Goal: Check status: Check status

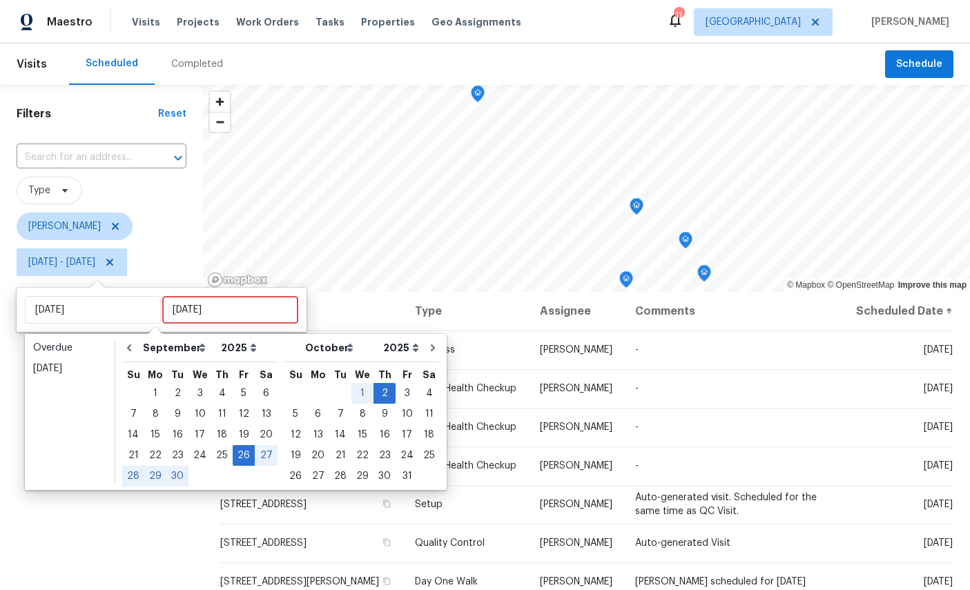
select select "8"
select select "2025"
select select "9"
select select "2025"
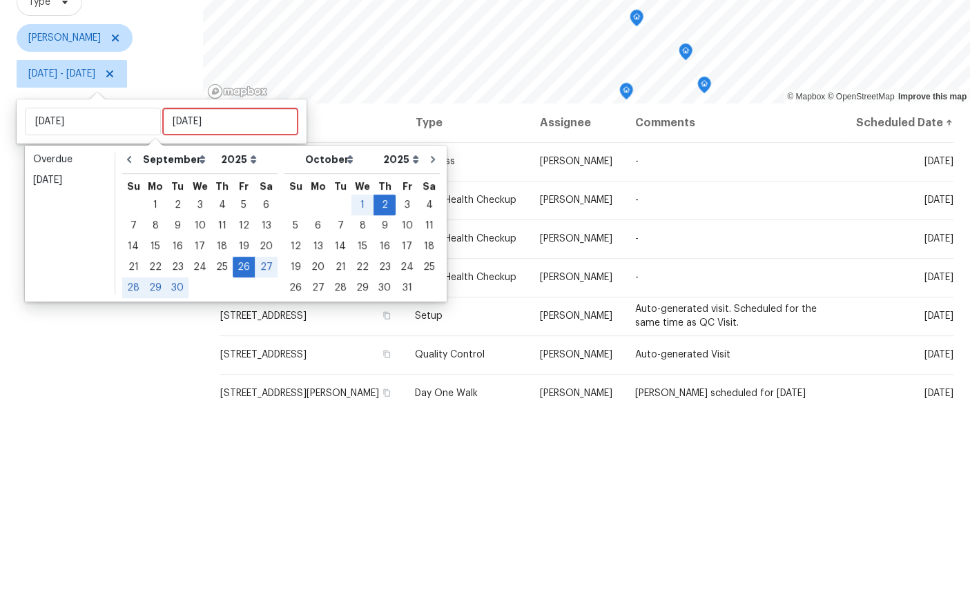
scroll to position [52, 0]
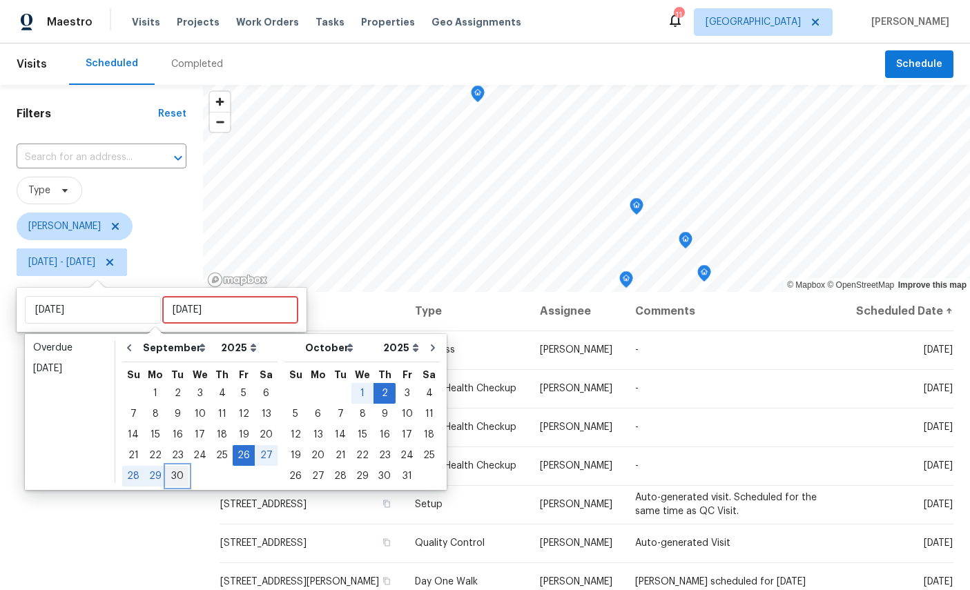
click at [180, 467] on div "30" at bounding box center [177, 476] width 22 height 19
type input "[DATE]"
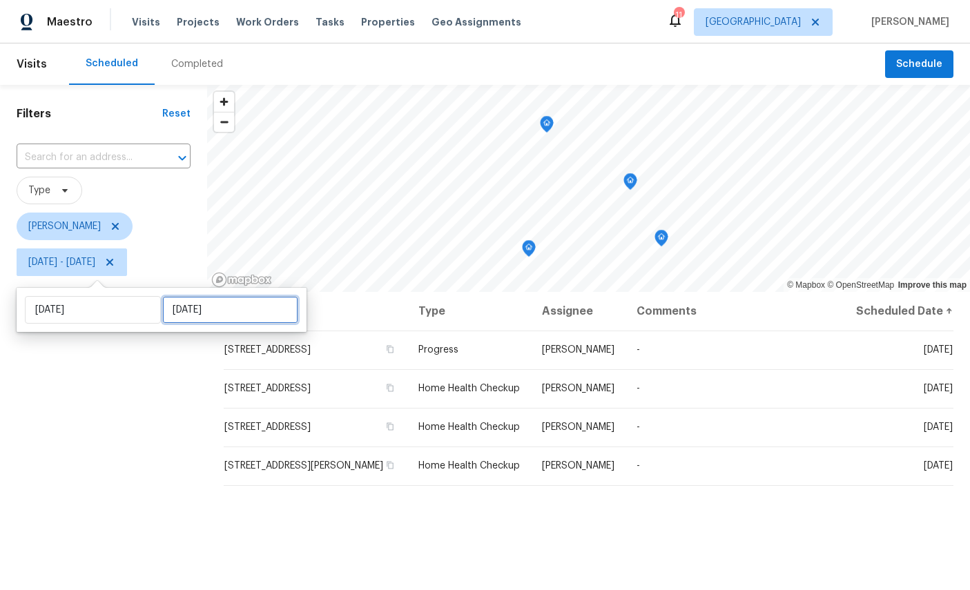
click at [227, 316] on input "[DATE]" at bounding box center [230, 310] width 136 height 28
select select "8"
select select "2025"
select select "9"
select select "2025"
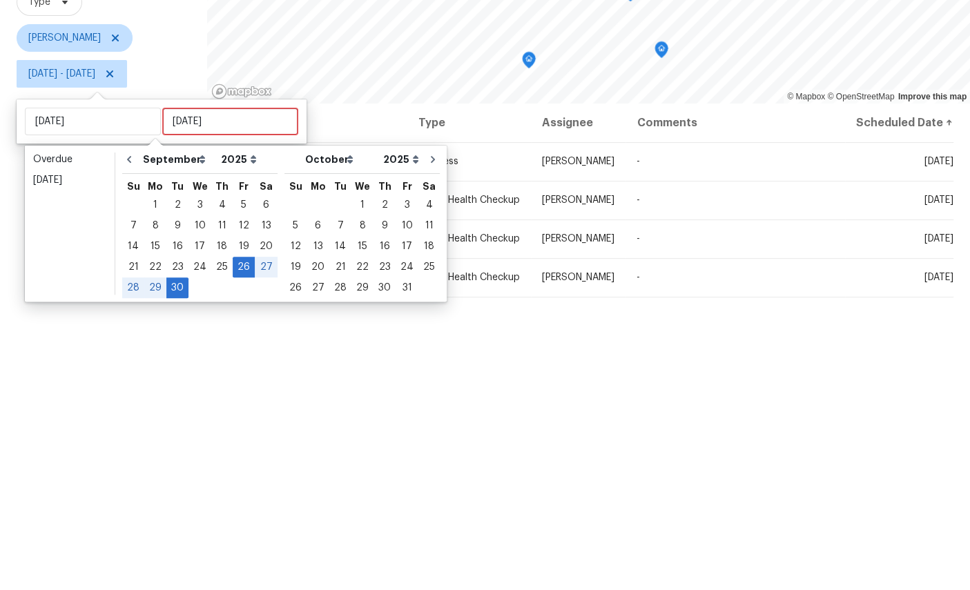
scroll to position [52, 0]
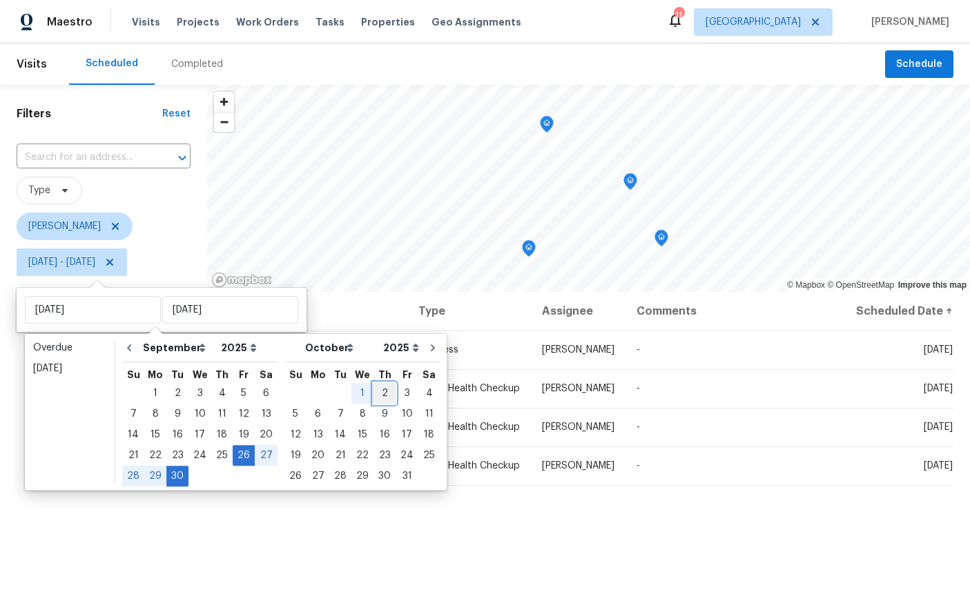
click at [385, 384] on div "2" at bounding box center [385, 393] width 22 height 19
type input "[DATE]"
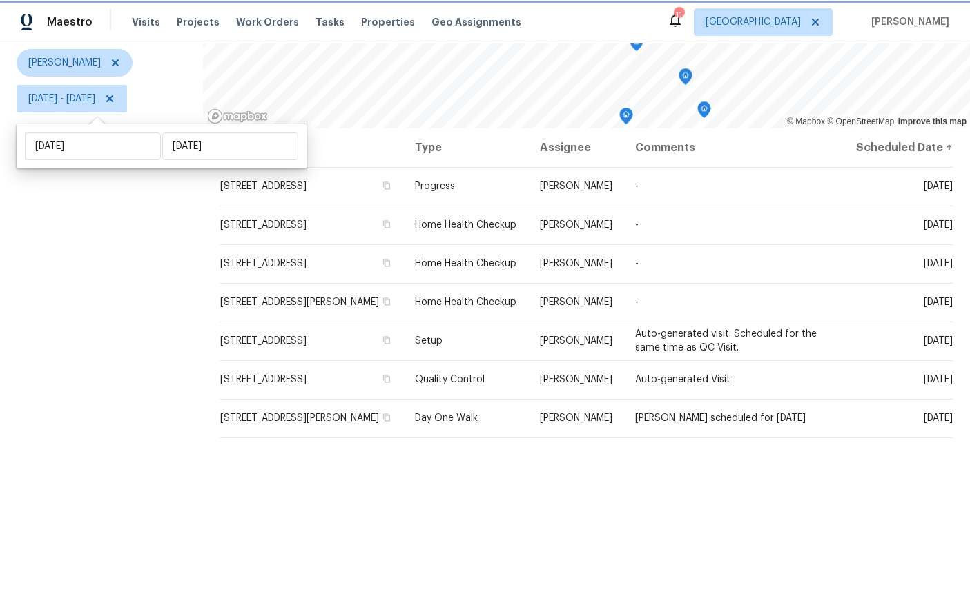
scroll to position [163, 0]
